Goal: Information Seeking & Learning: Learn about a topic

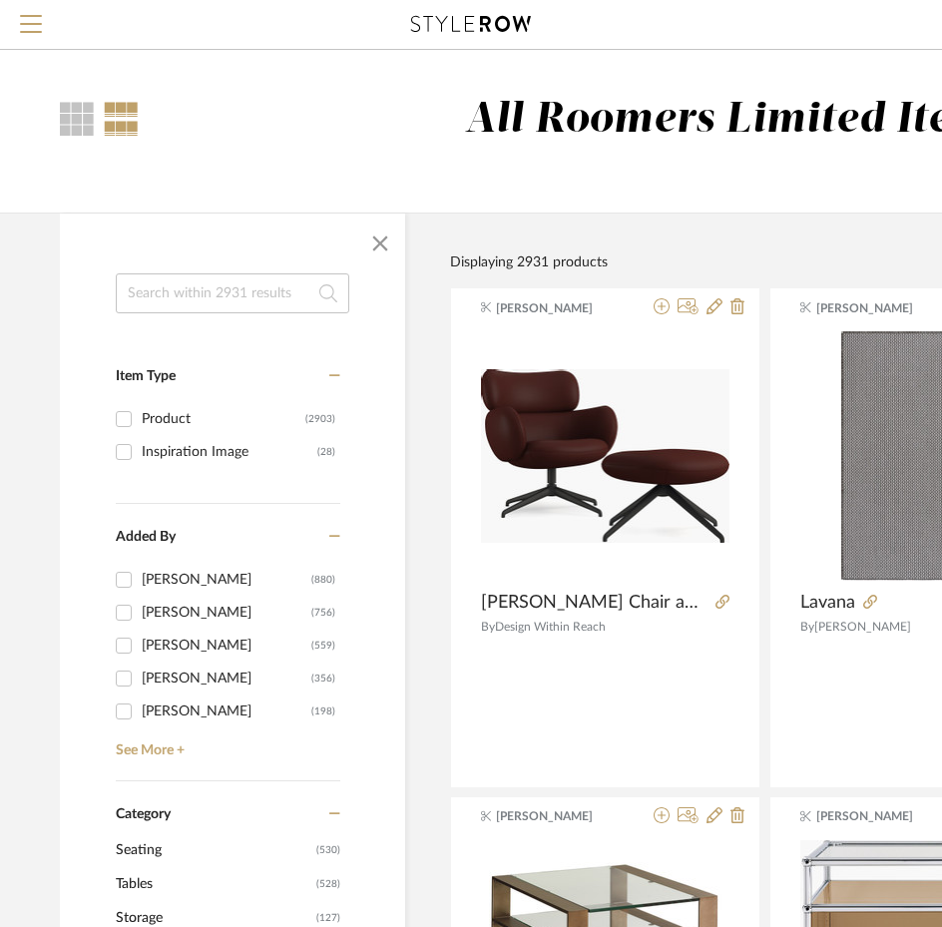
click at [193, 297] on input at bounding box center [232, 293] width 233 height 40
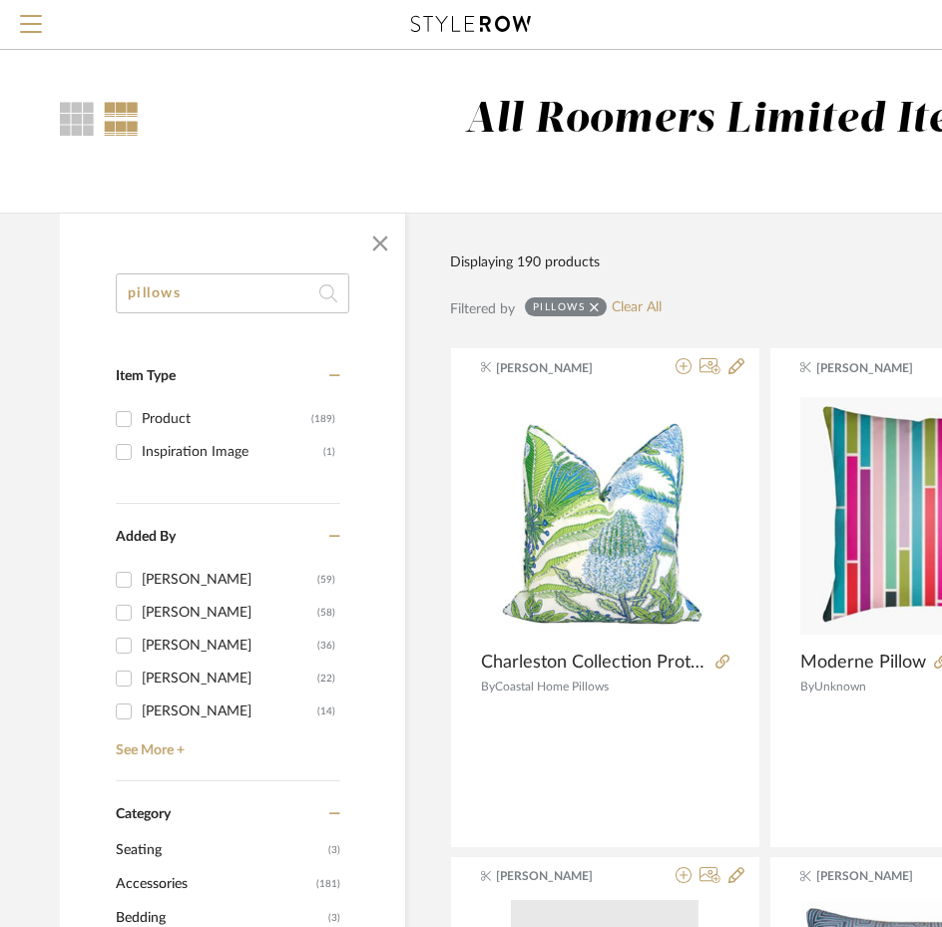
type input "pillows"
click at [672, 224] on div "Displaying 190 products Sort By Newest" at bounding box center [913, 249] width 927 height 75
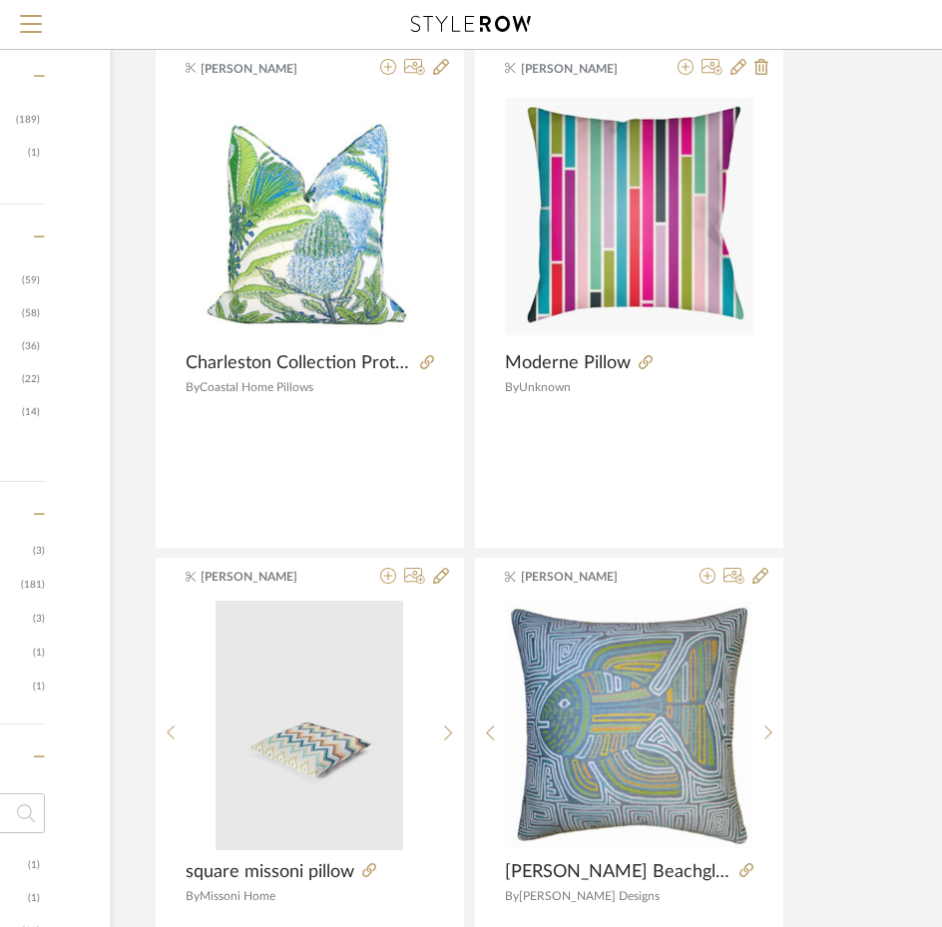
scroll to position [399, 295]
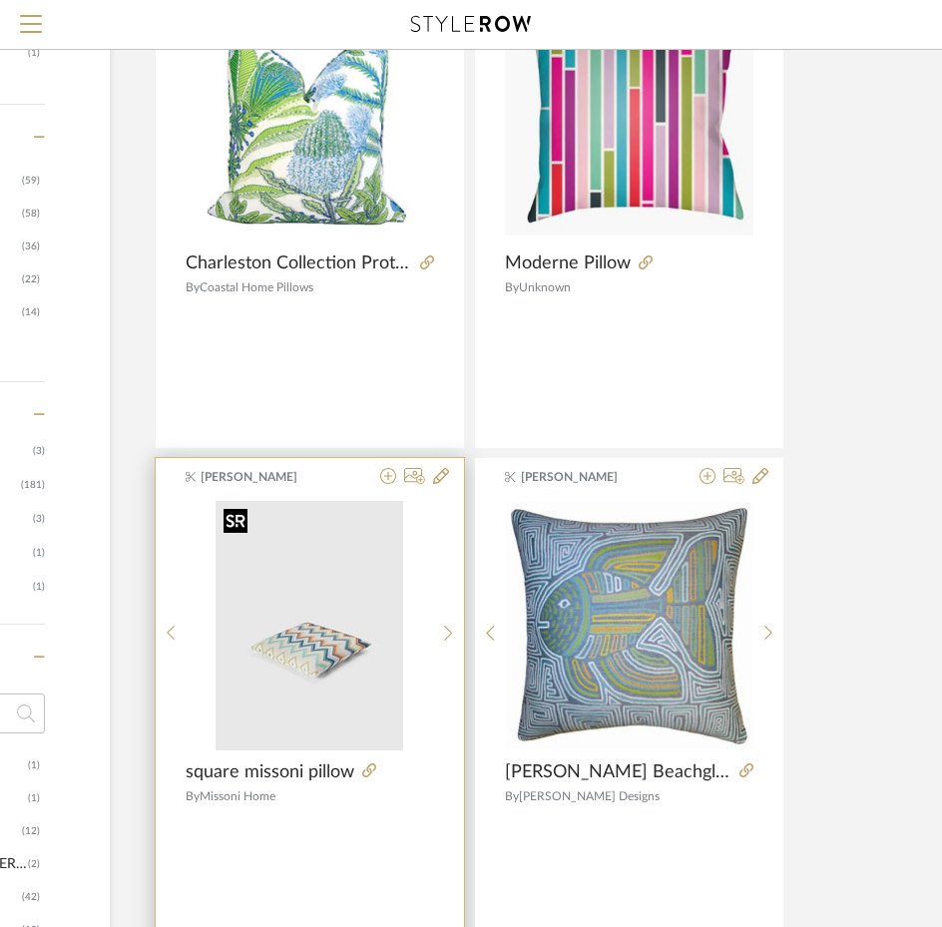
click at [358, 593] on img "0" at bounding box center [309, 625] width 188 height 249
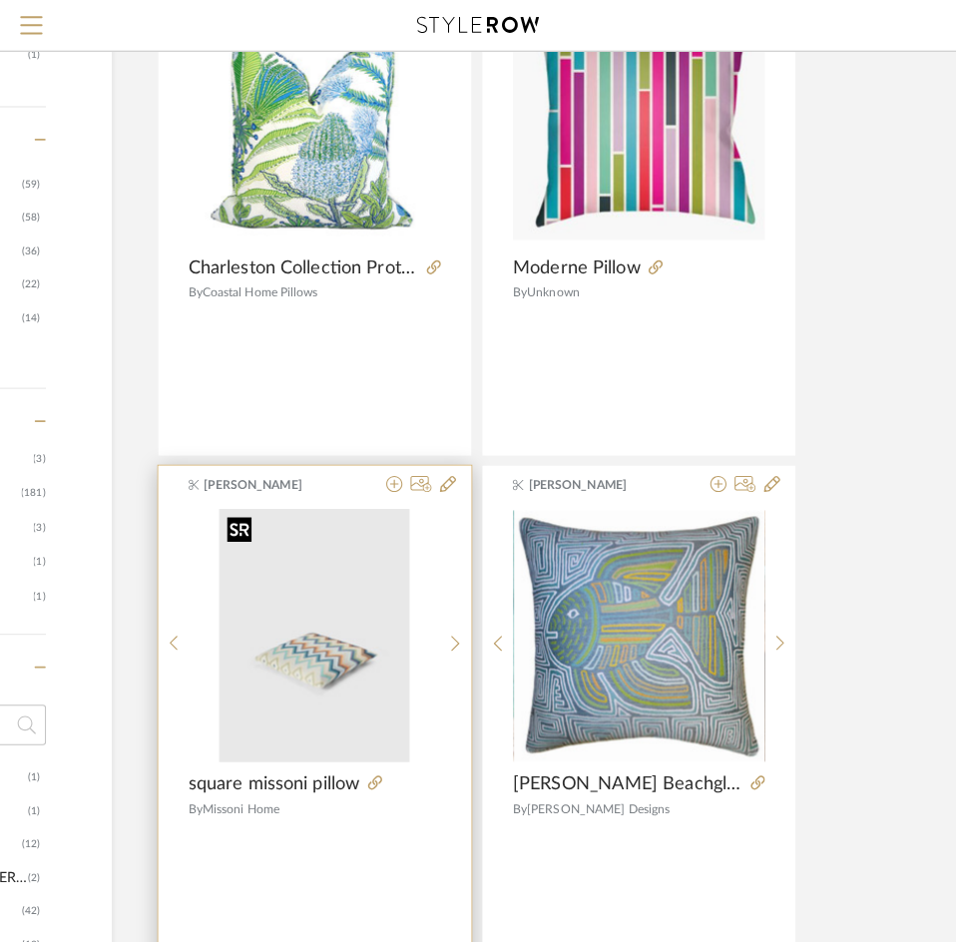
scroll to position [0, 0]
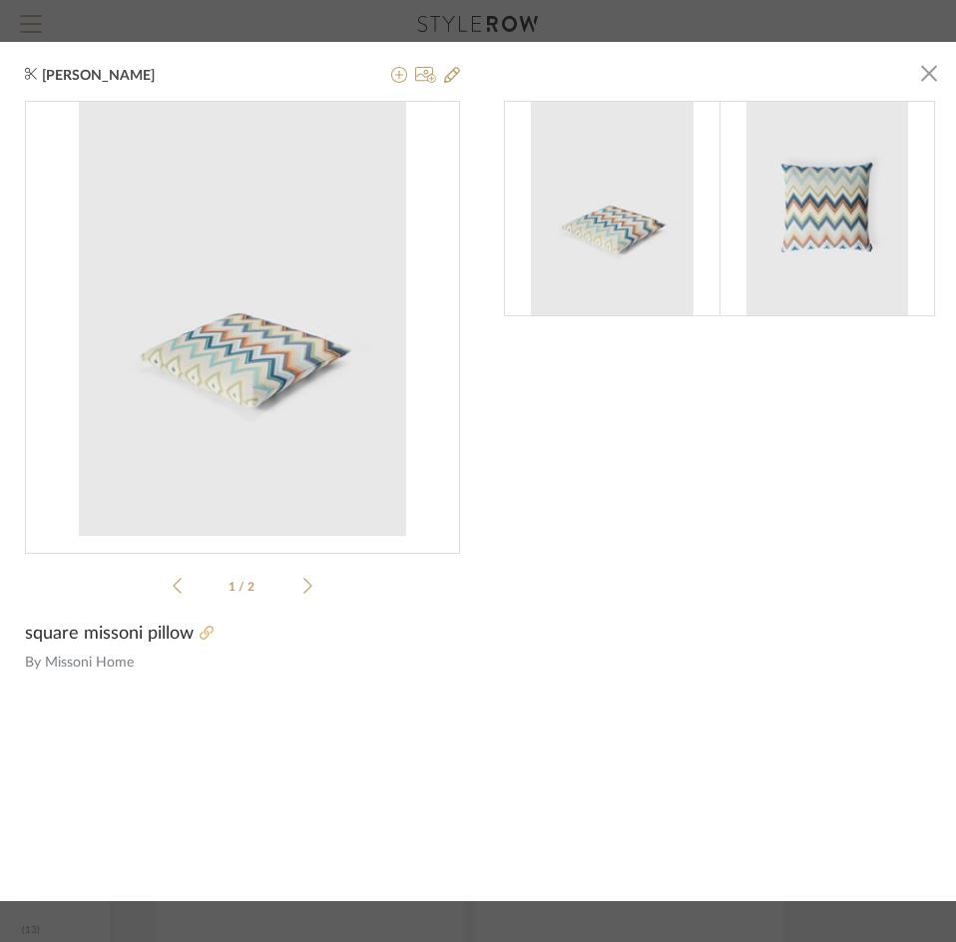
click at [205, 628] on icon at bounding box center [206, 632] width 14 height 14
click at [879, 179] on img at bounding box center [827, 208] width 162 height 215
drag, startPoint x: 852, startPoint y: 182, endPoint x: 838, endPoint y: 187, distance: 14.8
click at [851, 182] on img at bounding box center [827, 208] width 162 height 215
click at [925, 56] on span "button" at bounding box center [929, 74] width 40 height 40
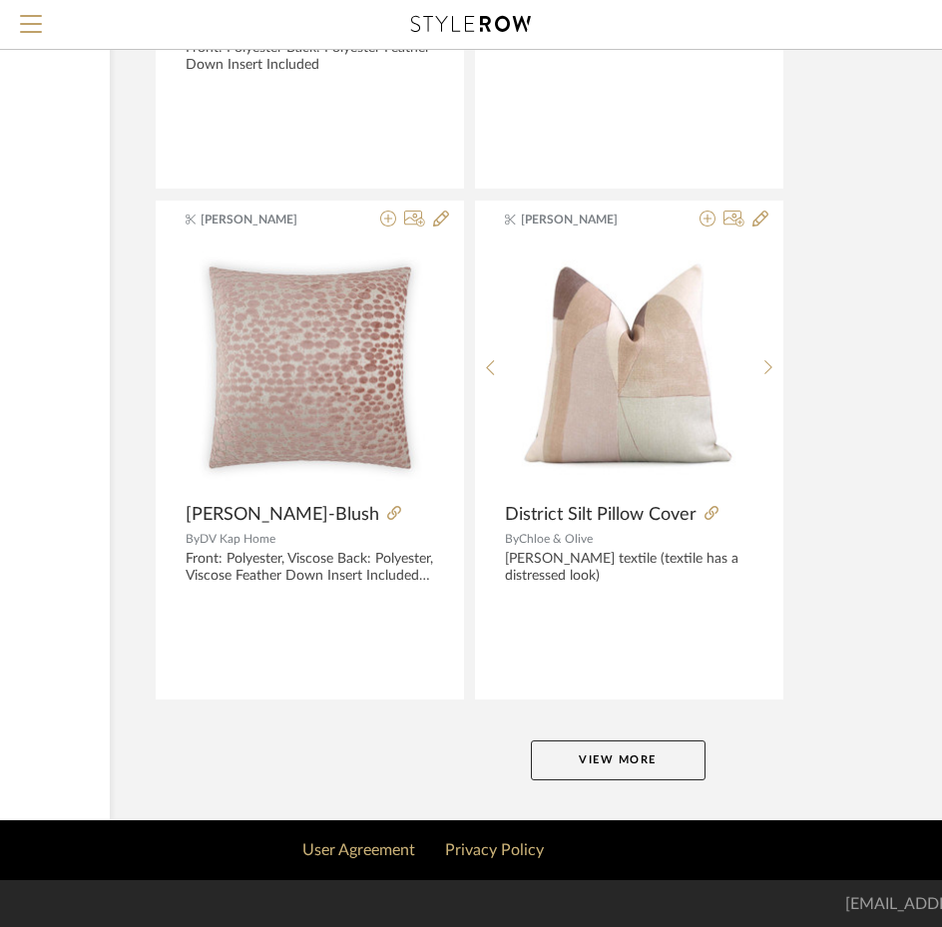
scroll to position [8823, 295]
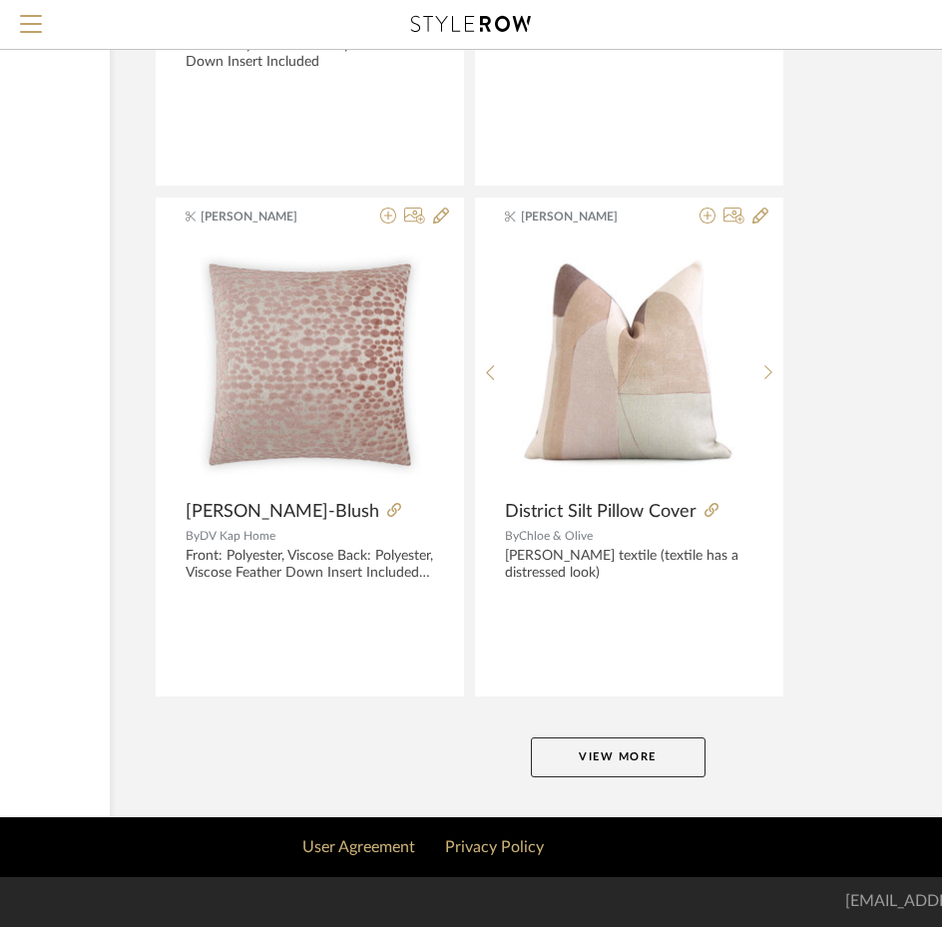
click at [640, 759] on button "View More" at bounding box center [618, 757] width 175 height 40
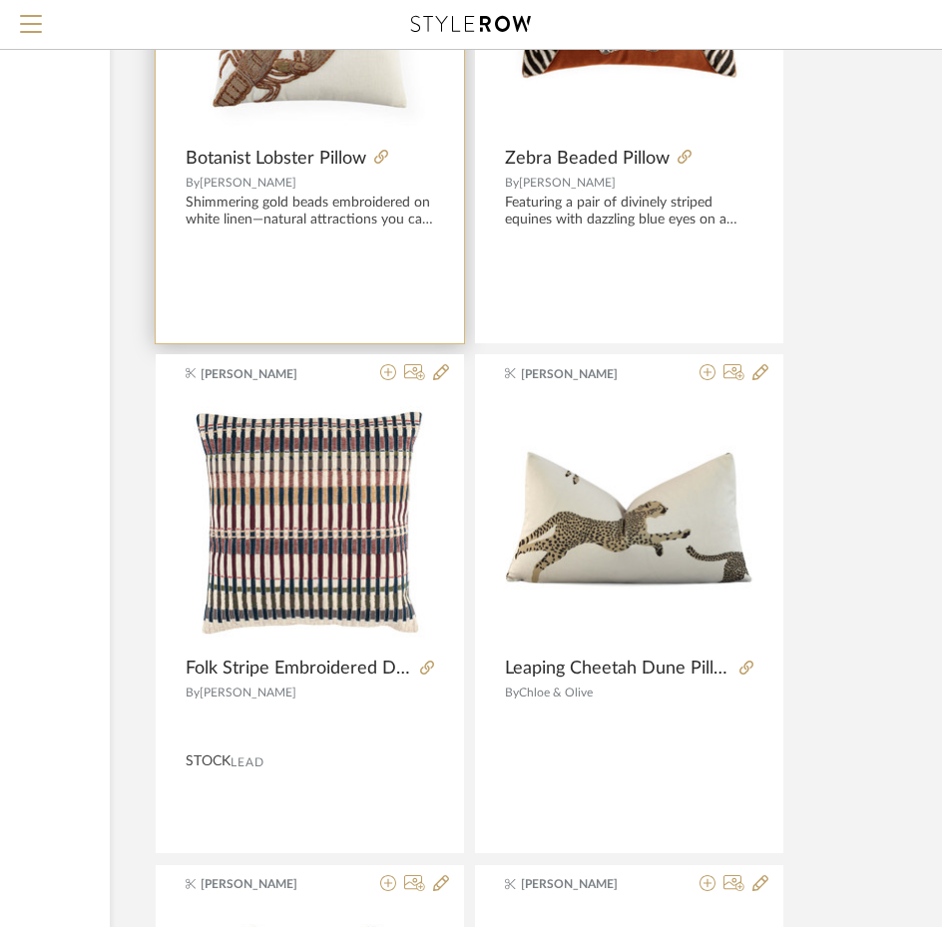
scroll to position [11317, 295]
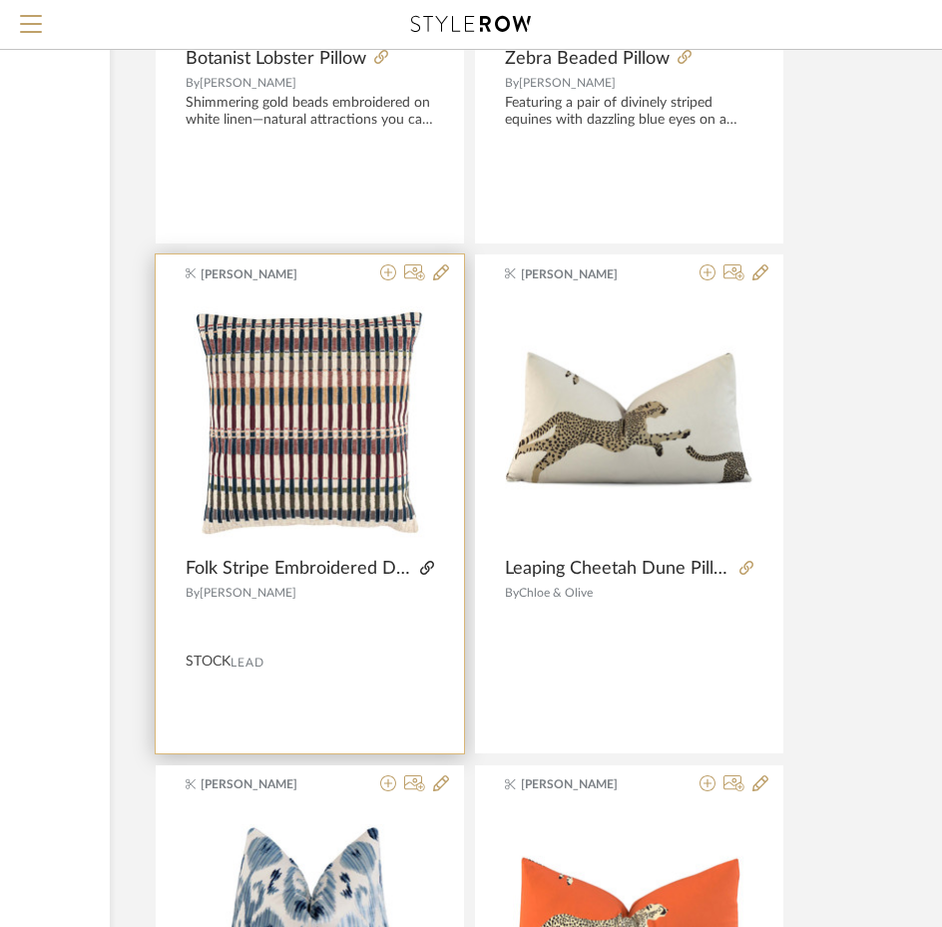
click at [428, 565] on icon at bounding box center [427, 568] width 14 height 14
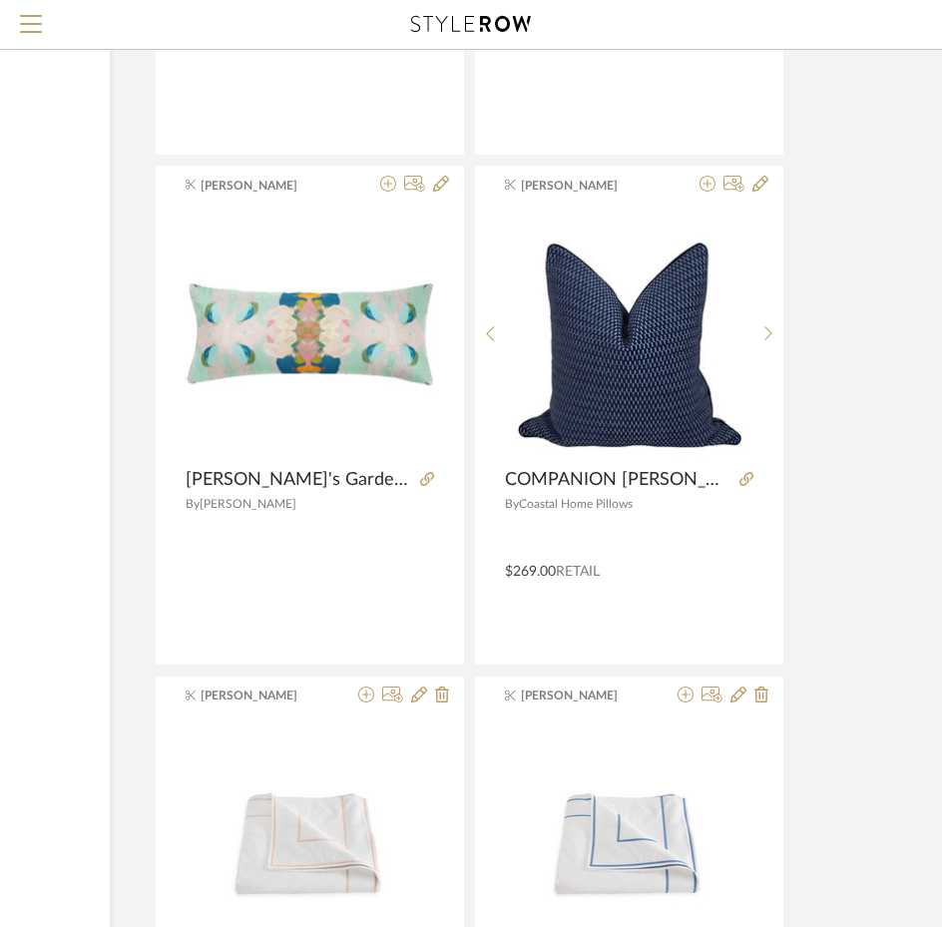
scroll to position [16503, 295]
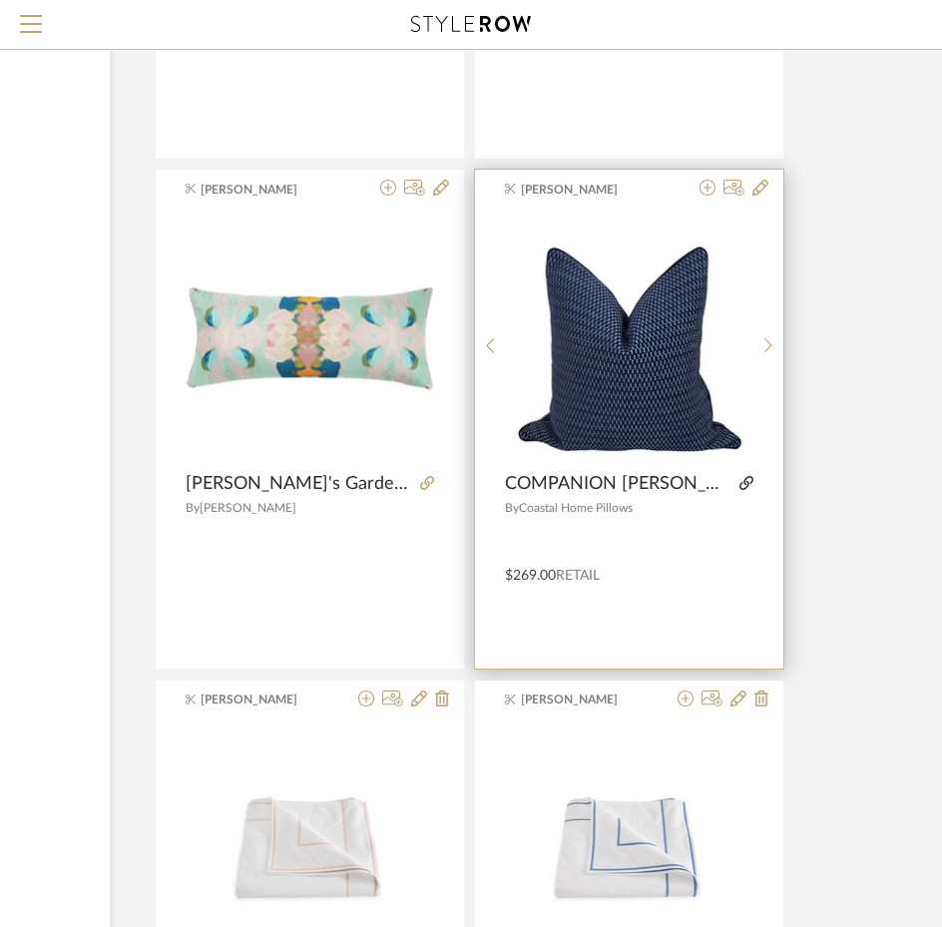
click at [744, 477] on icon at bounding box center [746, 483] width 14 height 14
